Goal: Contribute content: Add original content to the website for others to see

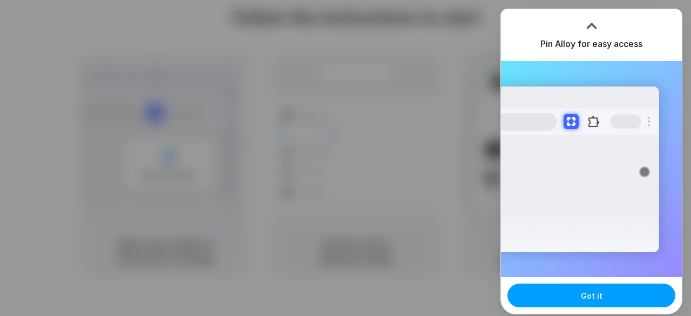
click at [551, 297] on button "Got it" at bounding box center [591, 295] width 168 height 24
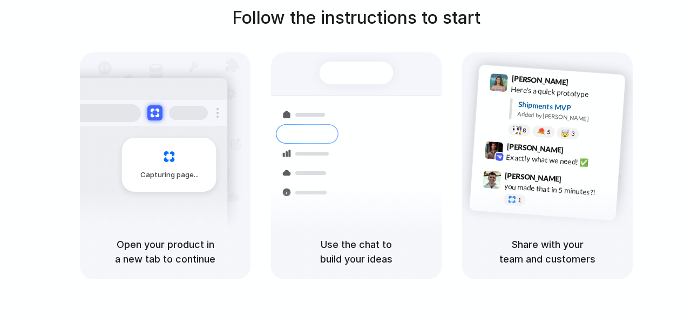
click at [645, 183] on div "Follow the instructions to start Capturing page Open your product in a new tab …" at bounding box center [356, 142] width 691 height 274
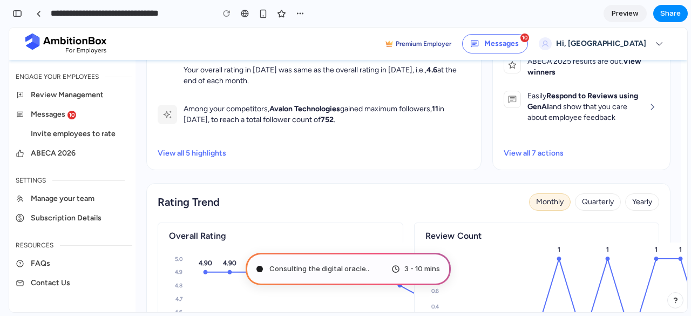
scroll to position [0, 3]
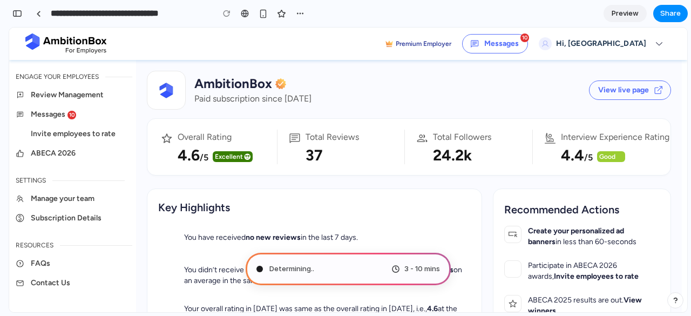
type input "**********"
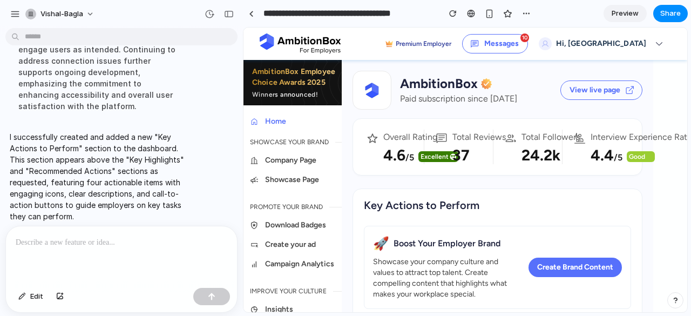
scroll to position [13, 10]
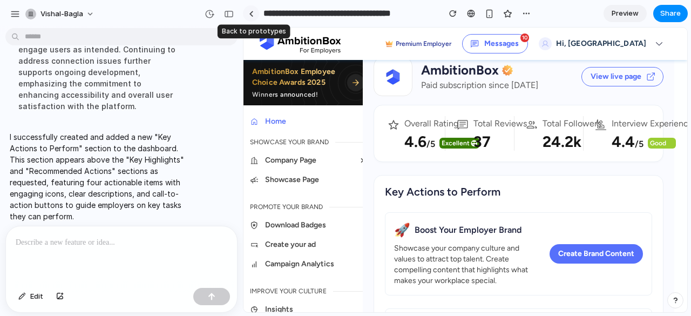
click at [251, 19] on link at bounding box center [251, 13] width 16 height 16
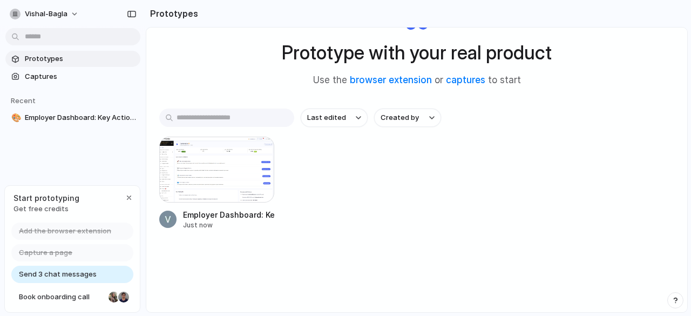
scroll to position [40, 0]
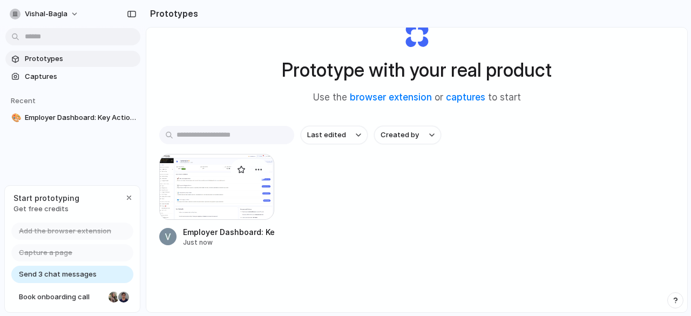
click at [214, 176] on div at bounding box center [216, 187] width 115 height 66
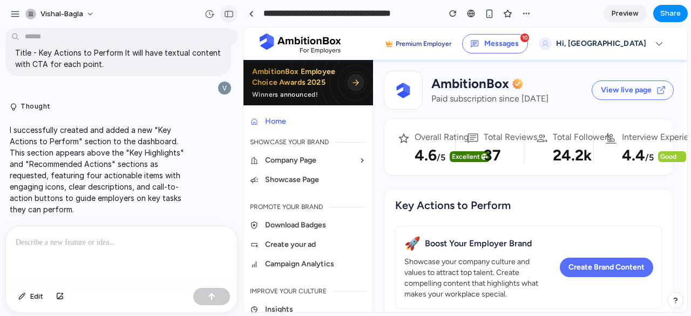
click at [228, 13] on div "button" at bounding box center [229, 14] width 10 height 8
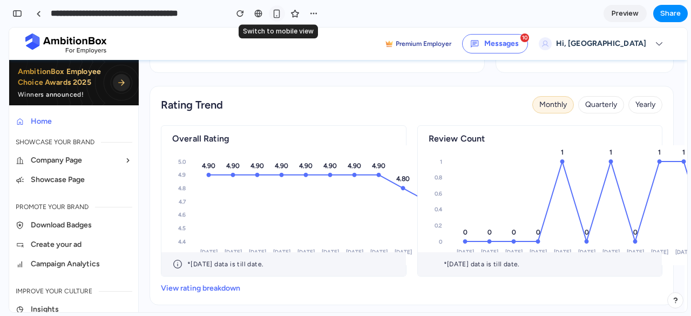
click at [271, 12] on button "button" at bounding box center [277, 13] width 16 height 16
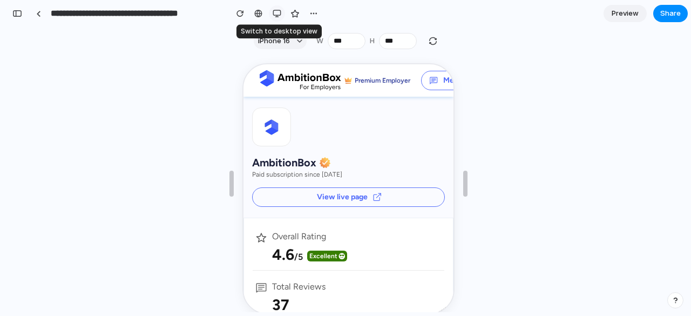
click at [276, 6] on button "button" at bounding box center [277, 13] width 16 height 16
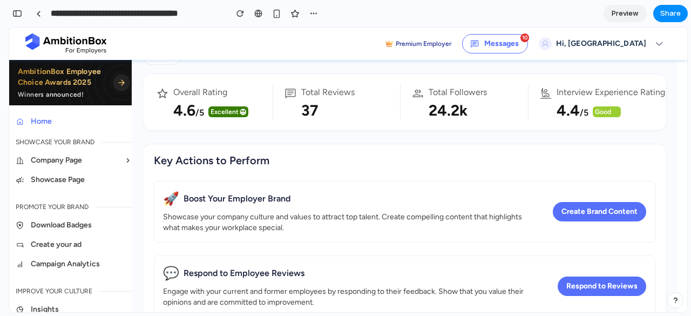
scroll to position [44, 7]
click at [312, 165] on div "Key Actions to Perform" at bounding box center [404, 162] width 501 height 19
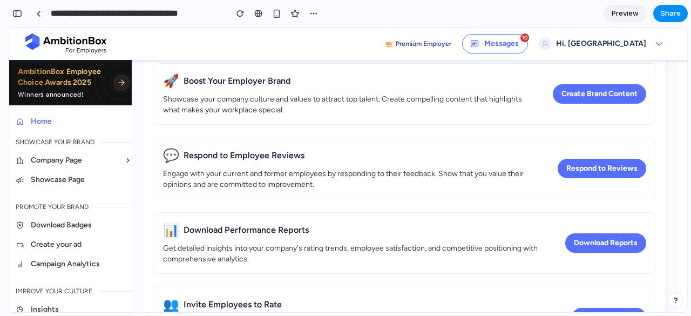
scroll to position [195, 7]
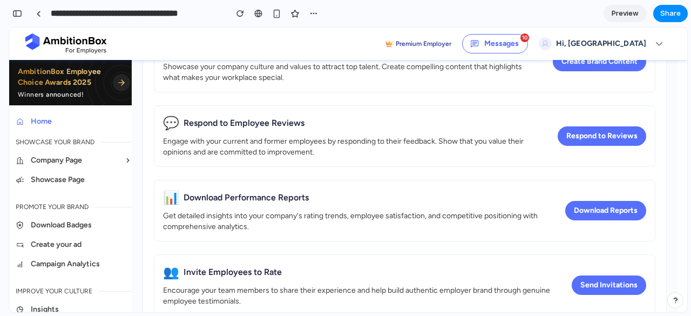
click at [614, 15] on span "Preview" at bounding box center [624, 13] width 27 height 11
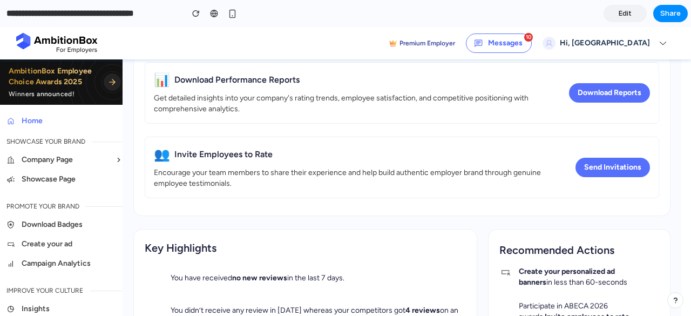
scroll to position [318, 7]
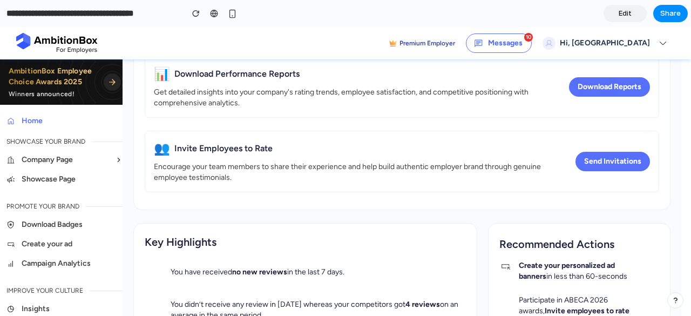
click at [461, 168] on div "Encourage your team members to share their experience and help build authentic …" at bounding box center [357, 172] width 406 height 22
click at [454, 174] on div "Encourage your team members to share their experience and help build authentic …" at bounding box center [357, 172] width 406 height 22
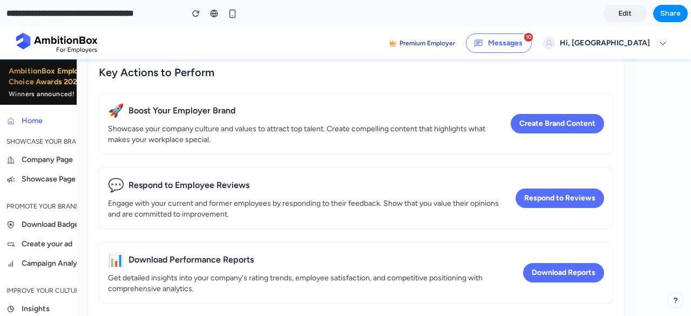
scroll to position [132, 0]
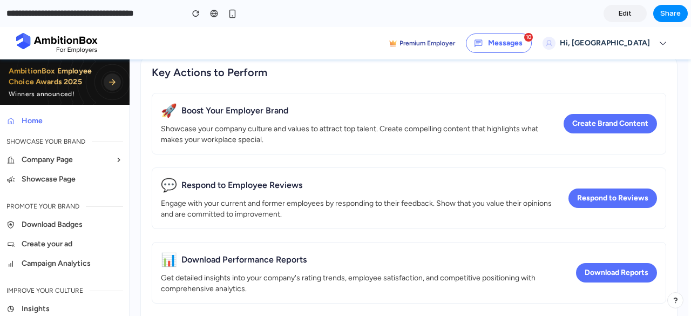
click at [622, 13] on span "Edit" at bounding box center [624, 13] width 13 height 11
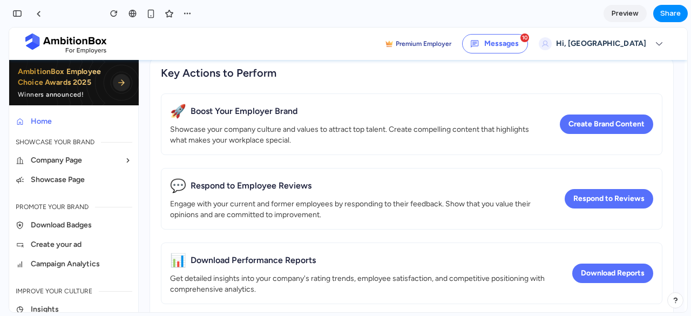
scroll to position [272, 0]
click at [460, 111] on div "🚀 Boost Your Employer Brand" at bounding box center [357, 111] width 374 height 17
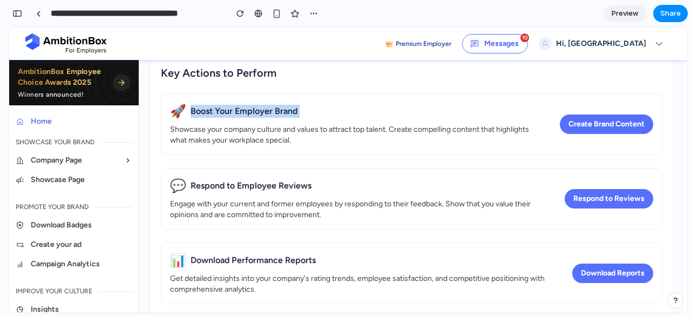
click at [460, 111] on div "🚀 Boost Your Employer Brand" at bounding box center [357, 111] width 374 height 17
drag, startPoint x: 274, startPoint y: 112, endPoint x: 265, endPoint y: 108, distance: 9.2
click at [265, 108] on div "Boost Your Employer Brand" at bounding box center [243, 111] width 107 height 13
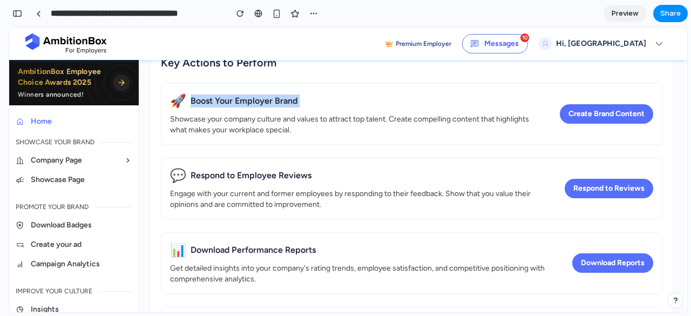
scroll to position [141, 0]
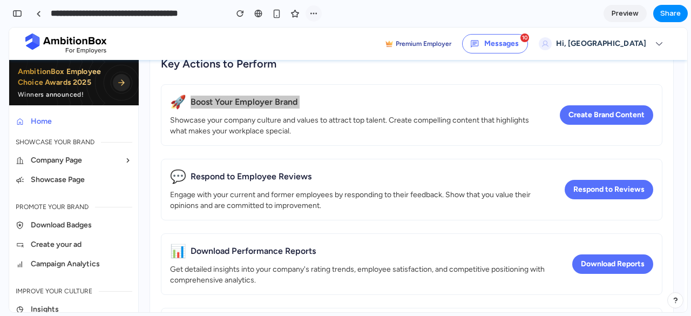
click at [315, 15] on div "button" at bounding box center [313, 13] width 9 height 9
click at [330, 110] on div "Duplicate Delete" at bounding box center [345, 158] width 691 height 316
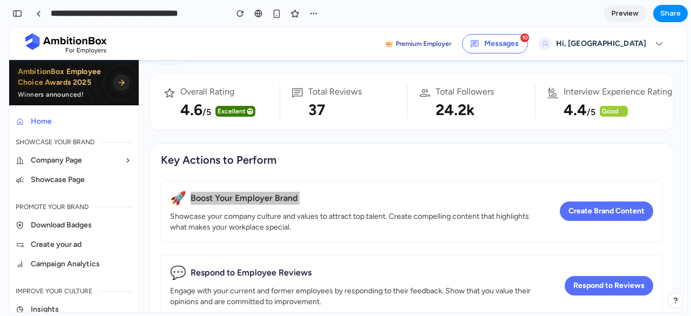
scroll to position [45, 0]
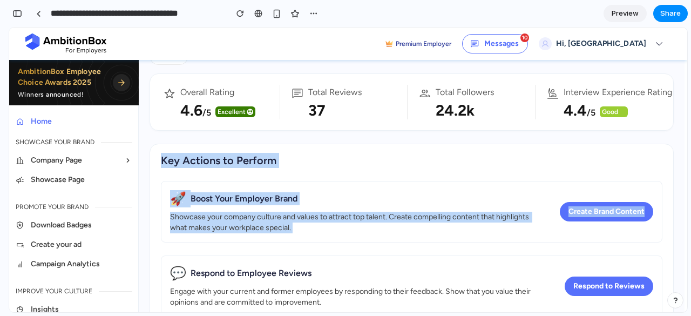
drag, startPoint x: 160, startPoint y: 156, endPoint x: 676, endPoint y: 219, distance: 519.6
click at [286, 187] on div "🚀 Boost Your Employer Brand Showcase your company culture and values to attract…" at bounding box center [411, 212] width 501 height 62
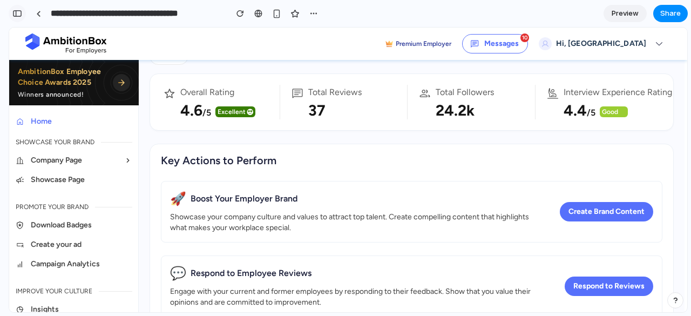
click at [19, 10] on div "button" at bounding box center [17, 14] width 10 height 8
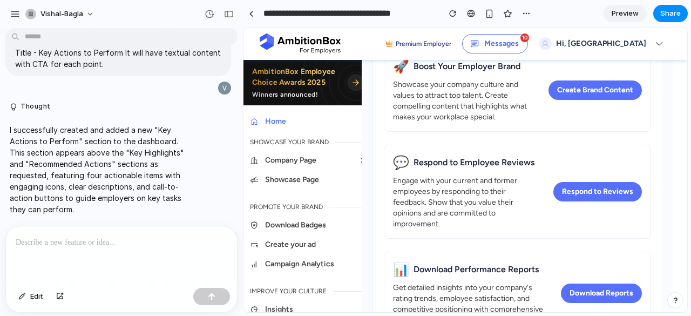
scroll to position [178, 11]
click at [93, 261] on div at bounding box center [121, 254] width 231 height 57
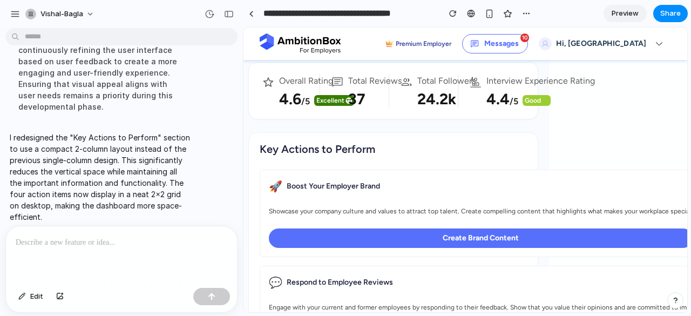
scroll to position [57, 135]
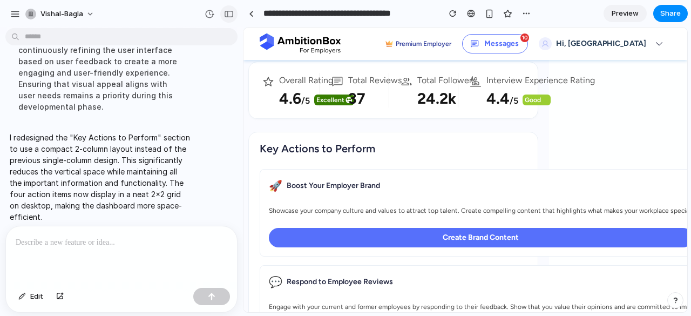
click at [226, 17] on button "button" at bounding box center [228, 13] width 17 height 17
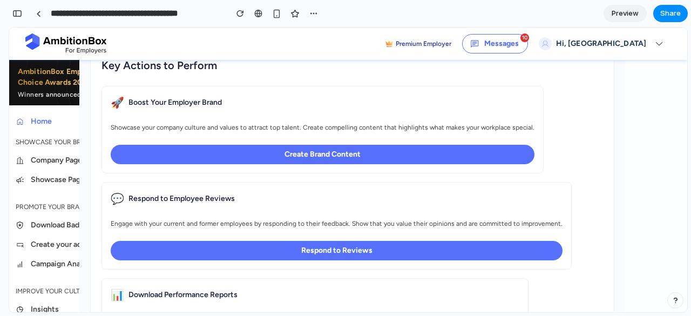
scroll to position [141, 62]
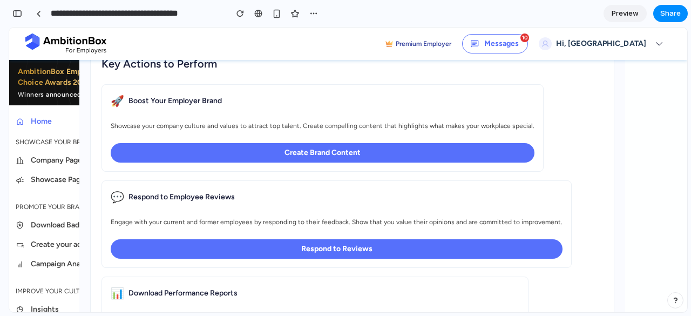
click at [622, 11] on span "Preview" at bounding box center [624, 13] width 27 height 11
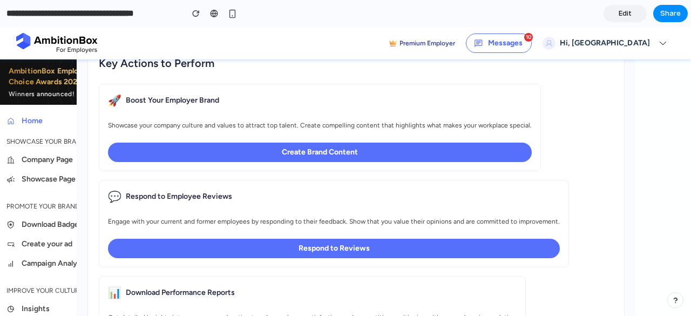
scroll to position [141, 55]
click at [622, 15] on span "Edit" at bounding box center [624, 13] width 13 height 11
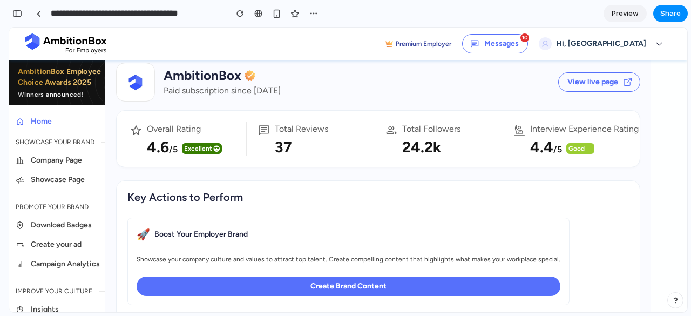
scroll to position [8, 33]
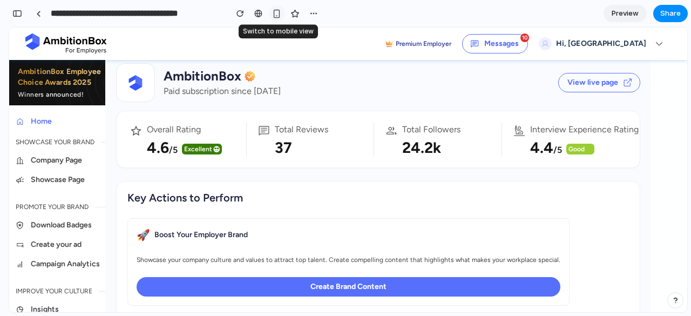
click at [275, 15] on div "button" at bounding box center [276, 13] width 9 height 9
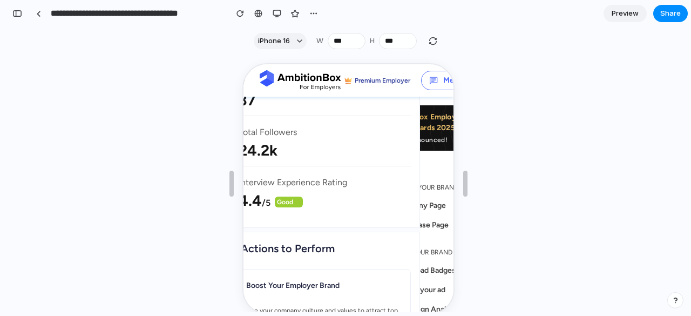
scroll to position [205, 33]
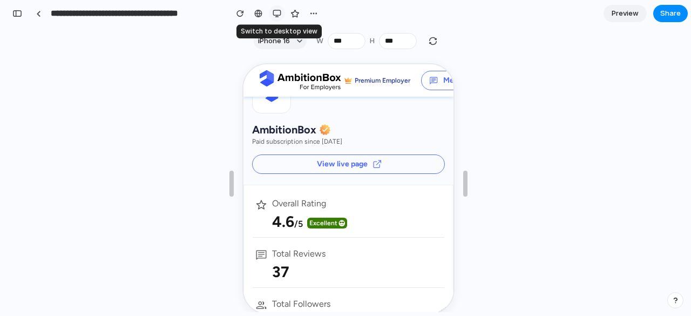
click at [276, 16] on div "button" at bounding box center [276, 13] width 9 height 9
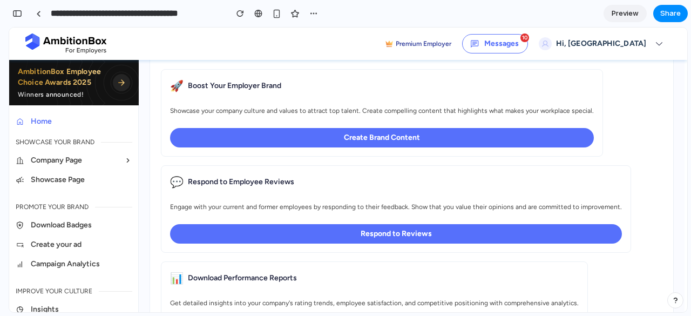
scroll to position [155, 0]
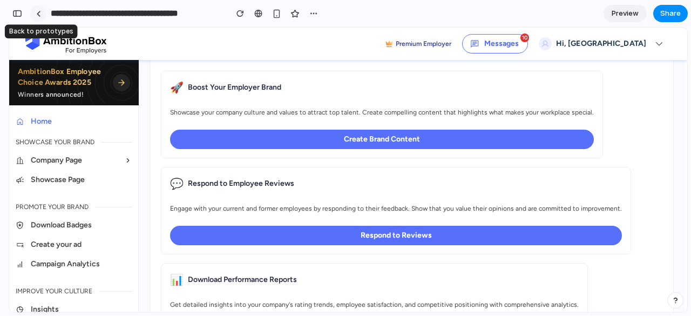
click at [40, 17] on link at bounding box center [38, 13] width 16 height 16
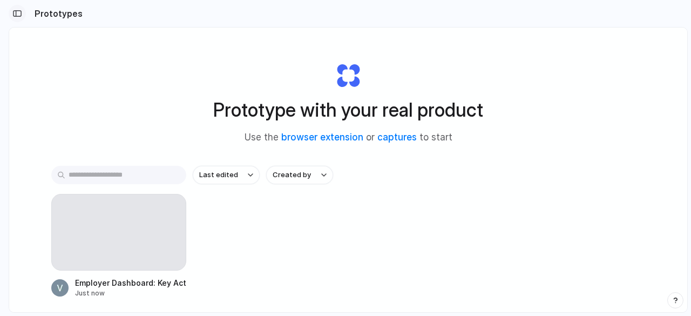
click at [17, 13] on div "button" at bounding box center [17, 14] width 10 height 8
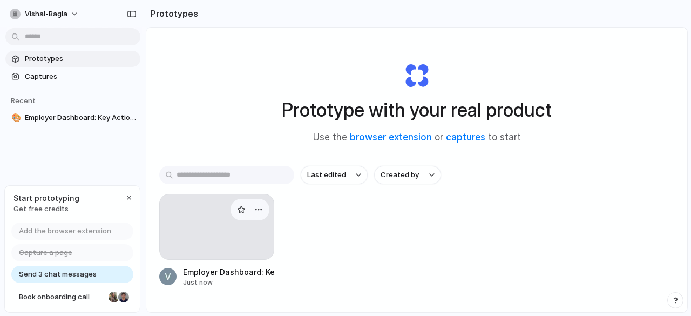
click at [219, 242] on div at bounding box center [216, 227] width 115 height 66
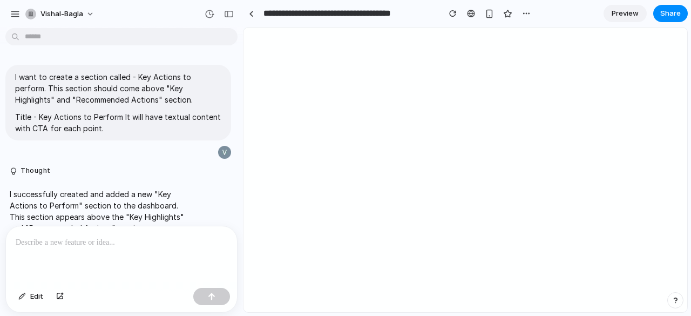
scroll to position [258, 0]
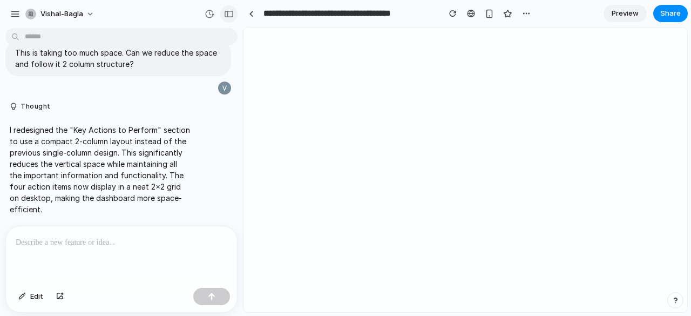
click at [228, 11] on div "button" at bounding box center [229, 14] width 10 height 8
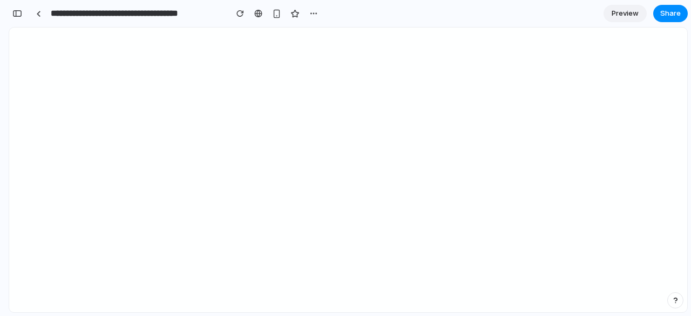
scroll to position [563, 0]
click at [632, 11] on span "Preview" at bounding box center [624, 13] width 27 height 11
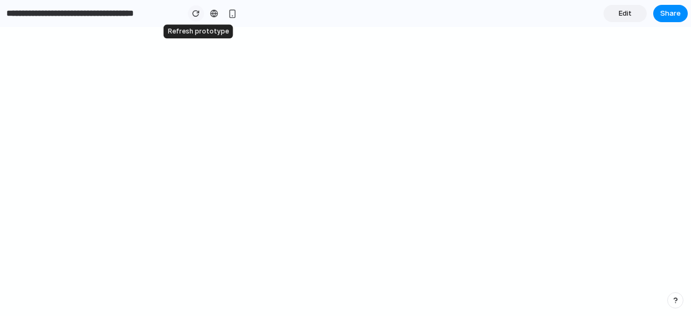
click at [195, 12] on div "button" at bounding box center [196, 14] width 8 height 8
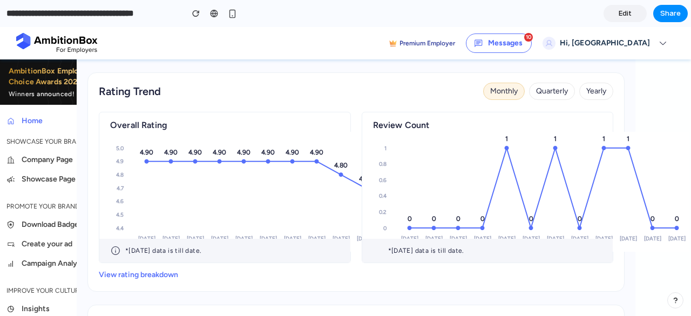
scroll to position [786, 0]
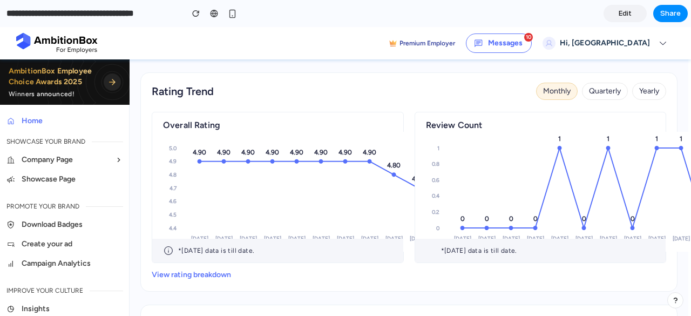
click at [15, 15] on input "**********" at bounding box center [91, 13] width 175 height 19
click at [633, 8] on link "Edit" at bounding box center [624, 13] width 43 height 17
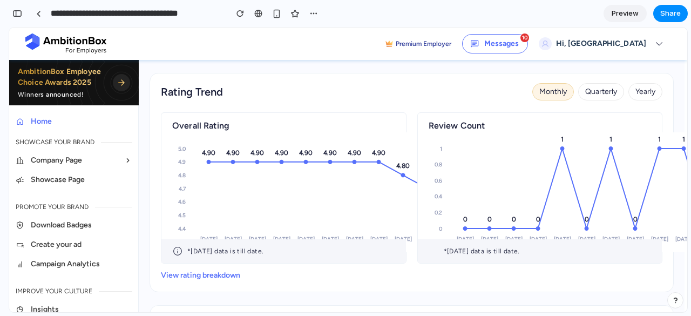
scroll to position [620, 0]
click at [238, 10] on div "button" at bounding box center [240, 14] width 8 height 8
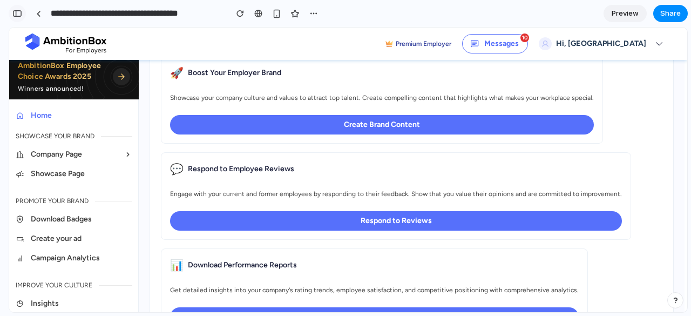
scroll to position [0, 0]
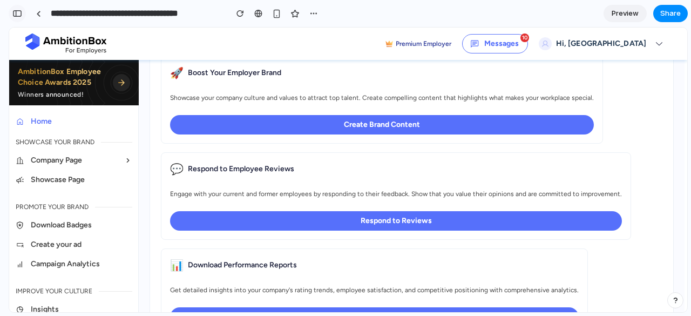
click at [20, 13] on div "button" at bounding box center [17, 14] width 10 height 8
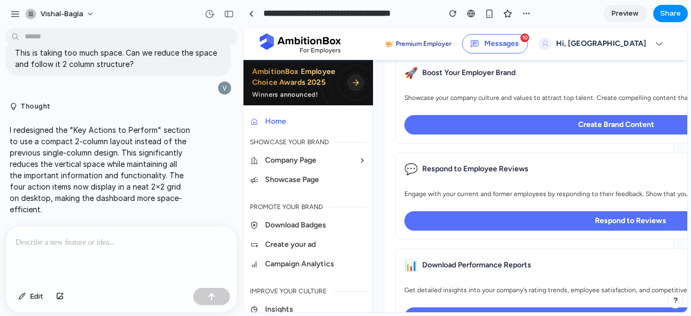
click at [58, 242] on p at bounding box center [121, 242] width 211 height 13
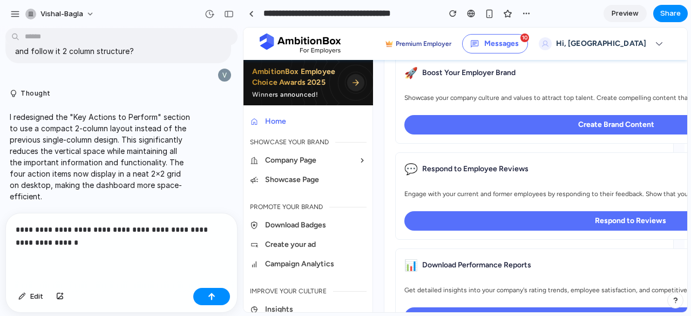
scroll to position [345, 0]
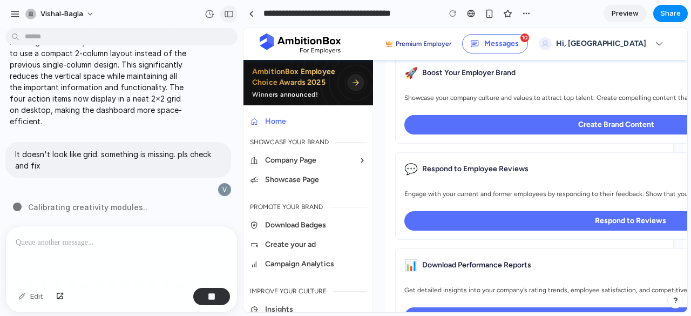
click at [227, 11] on div "button" at bounding box center [229, 14] width 10 height 8
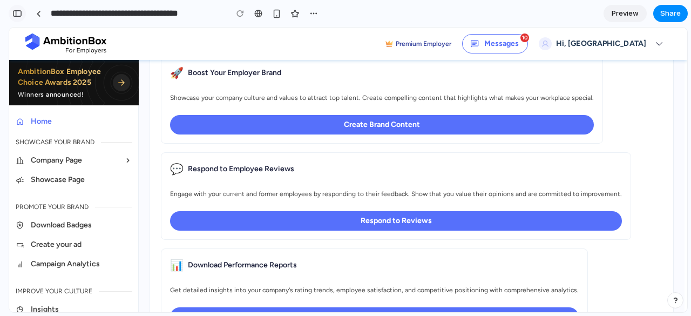
click at [18, 13] on div "button" at bounding box center [17, 14] width 10 height 8
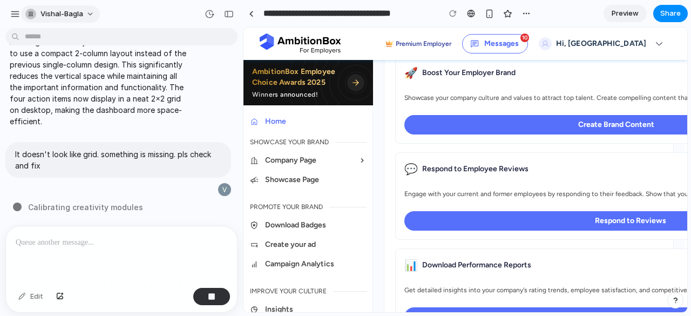
scroll to position [345, 0]
